Goal: Task Accomplishment & Management: Manage account settings

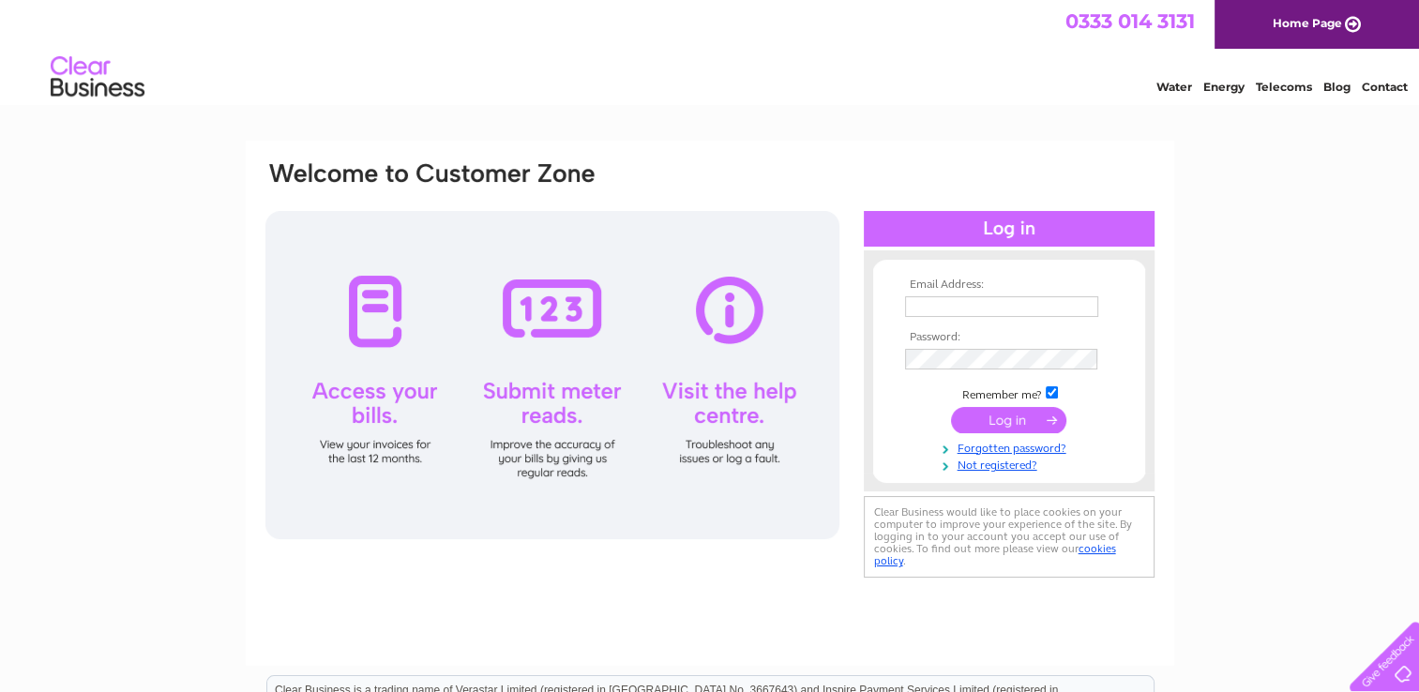
type input "mp870699@gmail.com"
click at [1000, 419] on input "submit" at bounding box center [1008, 420] width 115 height 26
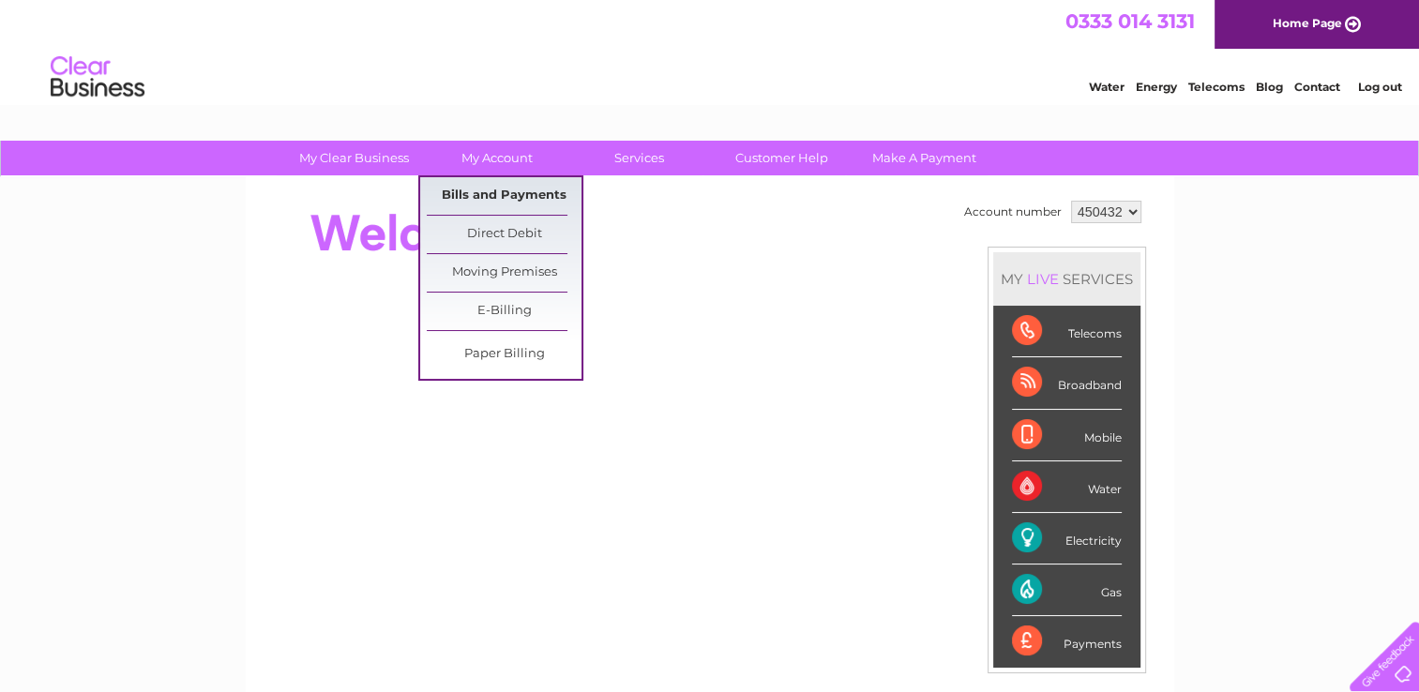
click at [484, 187] on link "Bills and Payments" at bounding box center [504, 196] width 155 height 38
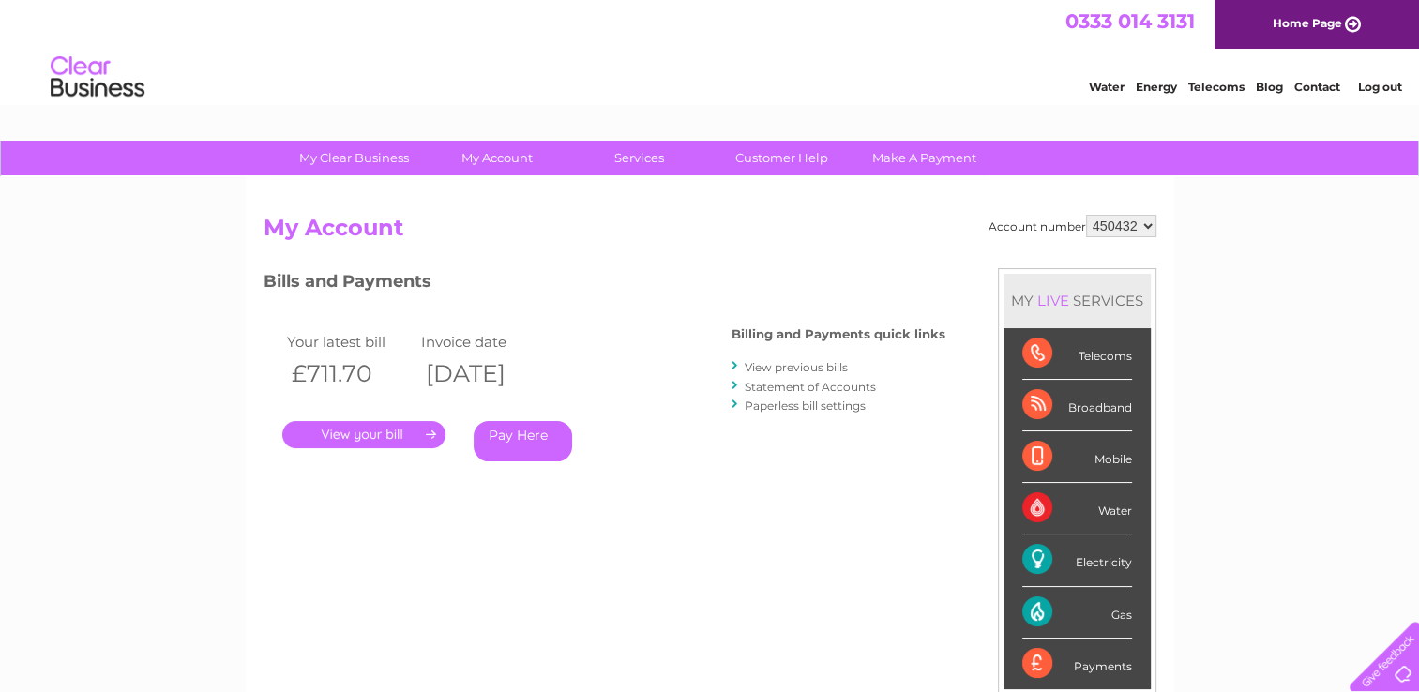
click at [797, 364] on link "View previous bills" at bounding box center [795, 367] width 103 height 14
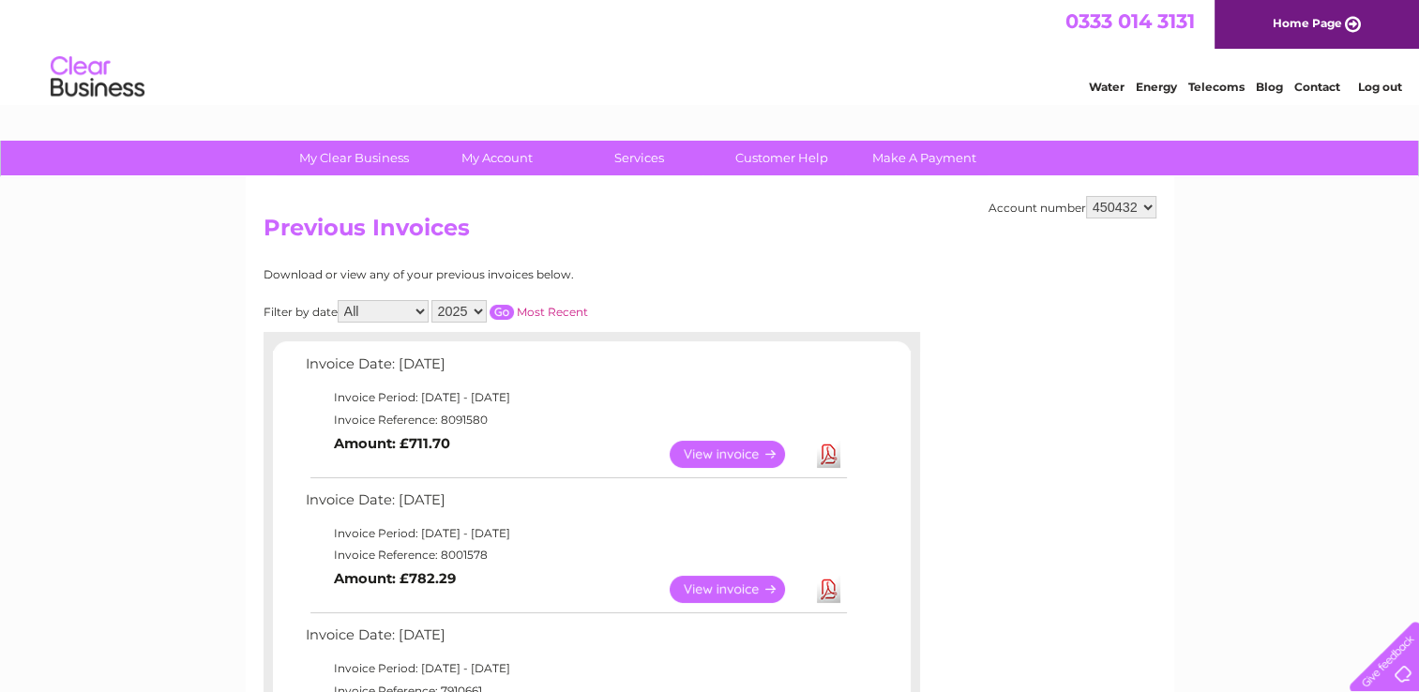
click at [720, 594] on link "View" at bounding box center [738, 589] width 138 height 27
click at [747, 459] on link "View" at bounding box center [738, 454] width 138 height 27
